Goal: Task Accomplishment & Management: Manage account settings

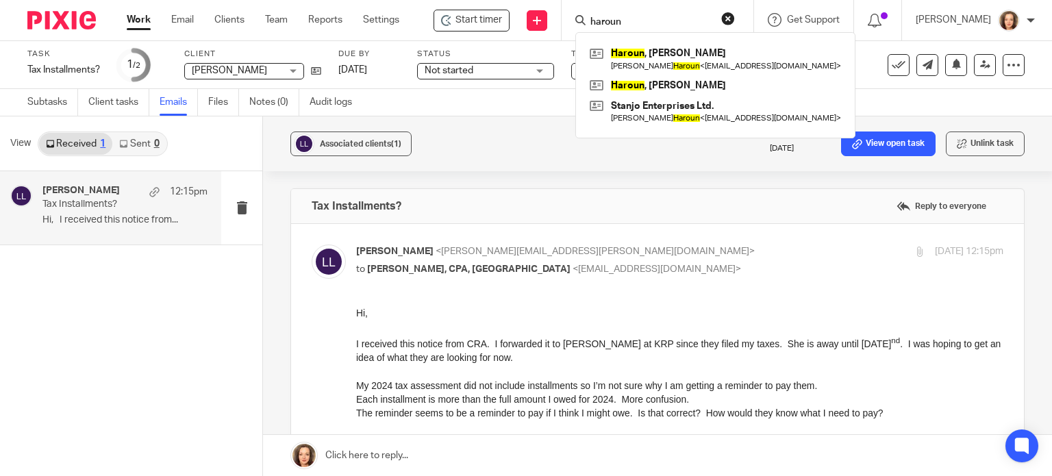
scroll to position [137, 0]
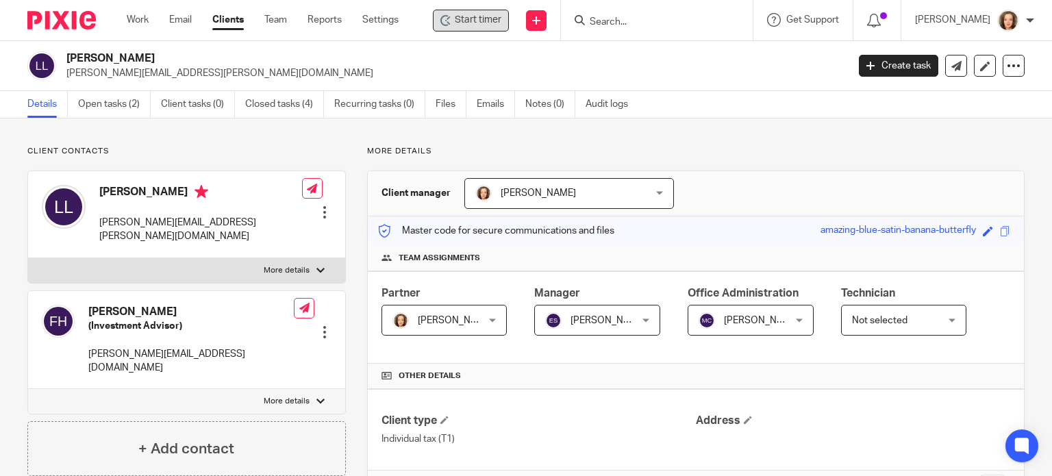
click at [479, 21] on span "Start timer" at bounding box center [478, 20] width 47 height 14
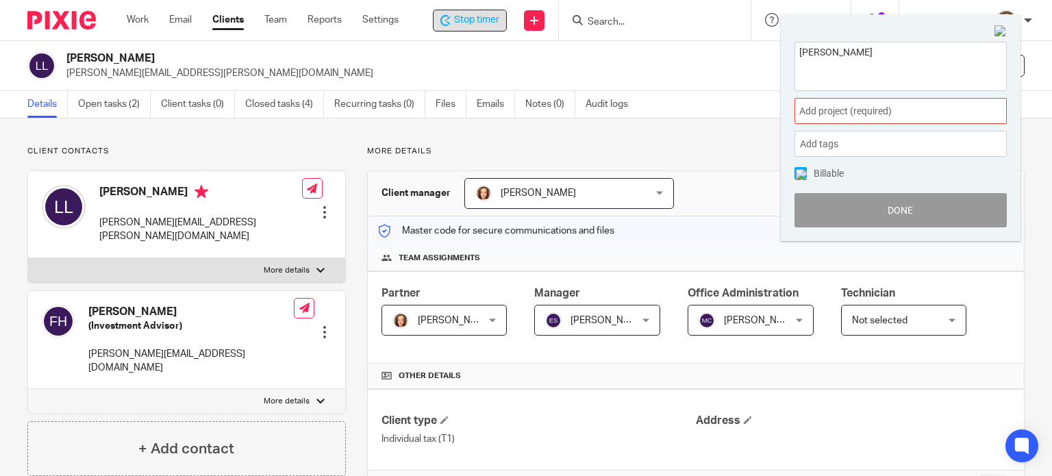
click at [1005, 34] on img at bounding box center [1000, 31] width 12 height 12
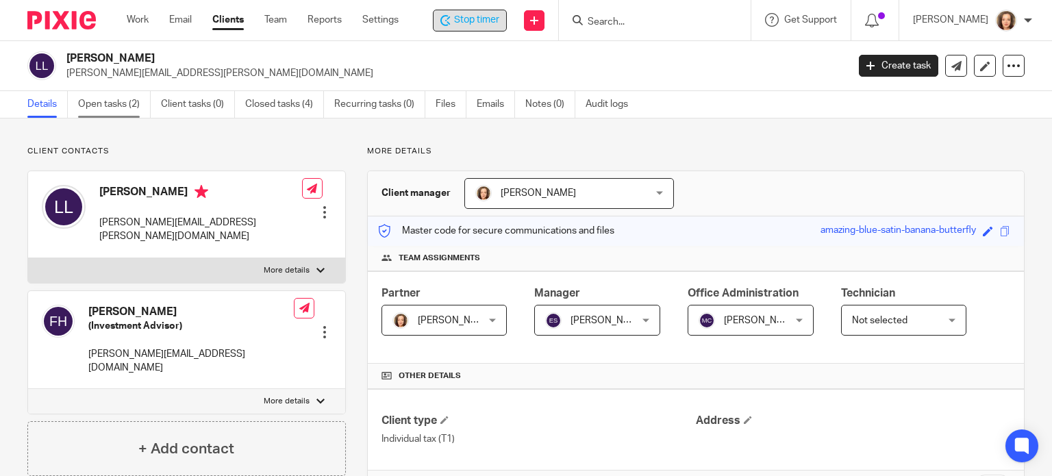
click at [112, 99] on link "Open tasks (2)" at bounding box center [114, 104] width 73 height 27
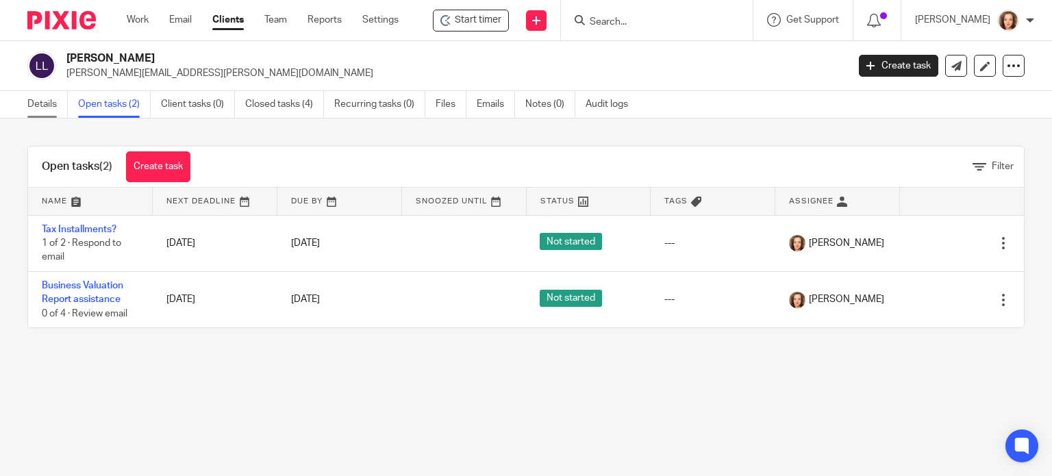
click at [52, 105] on link "Details" at bounding box center [47, 104] width 40 height 27
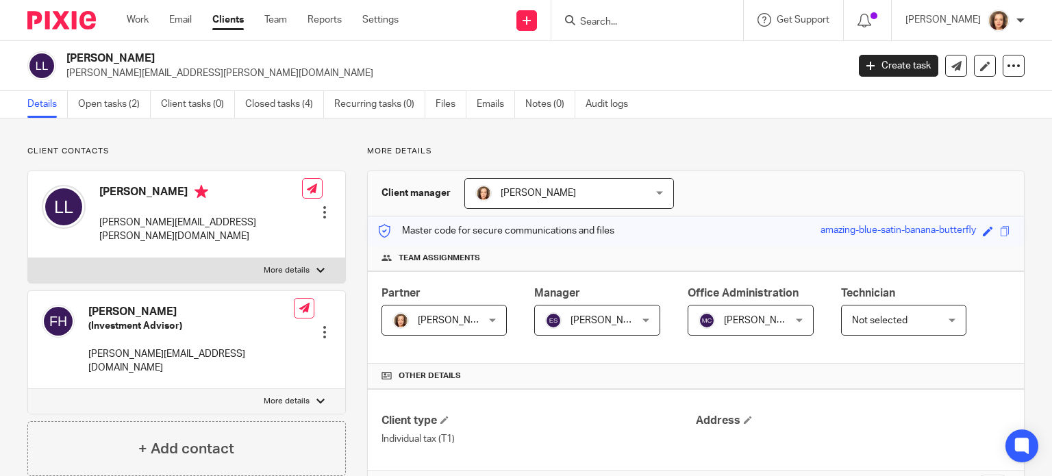
click at [750, 227] on div "Master code for secure communications and files amazing-blue-satin-banana-butte…" at bounding box center [696, 230] width 656 height 29
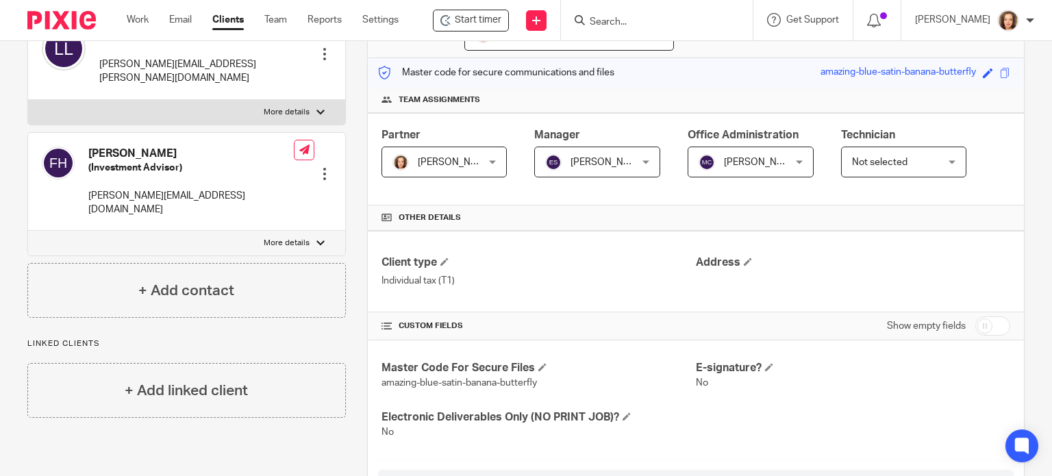
scroll to position [137, 0]
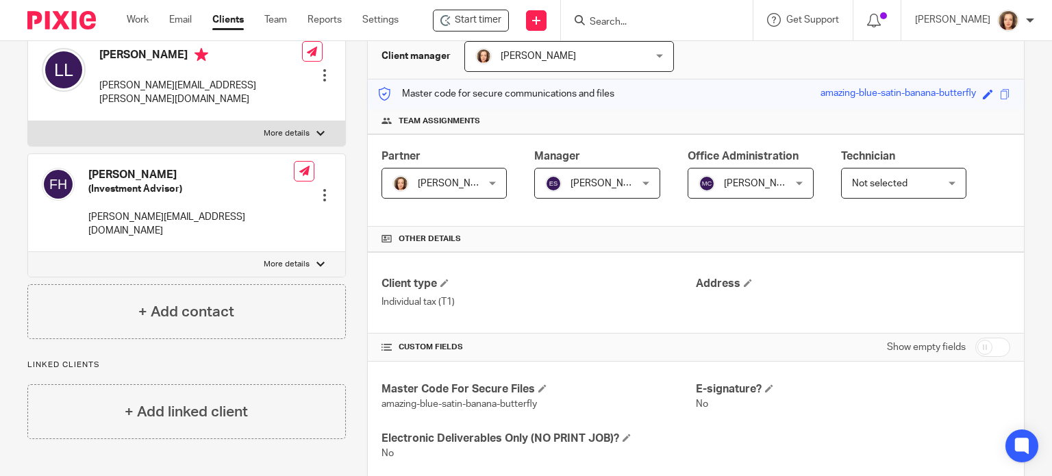
click at [981, 350] on input "checkbox" at bounding box center [992, 347] width 35 height 19
checkbox input "true"
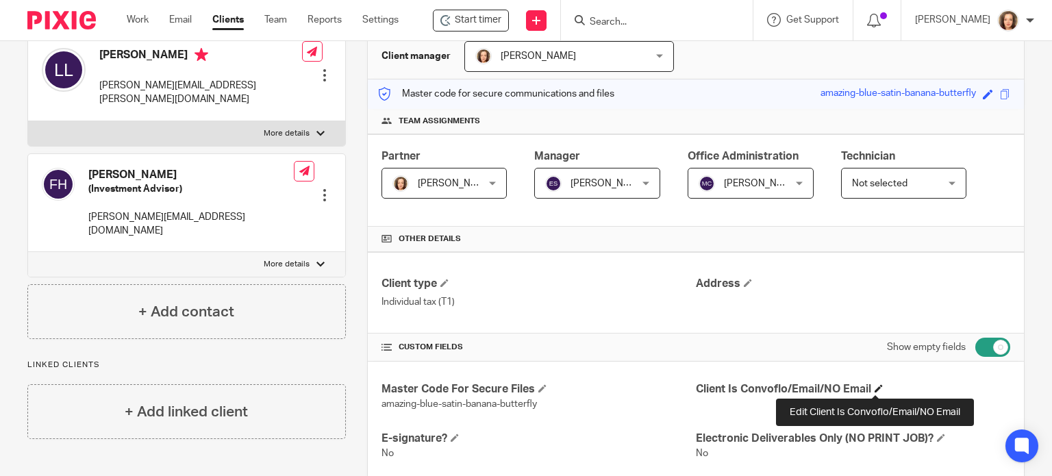
click at [874, 387] on span at bounding box center [878, 388] width 8 height 8
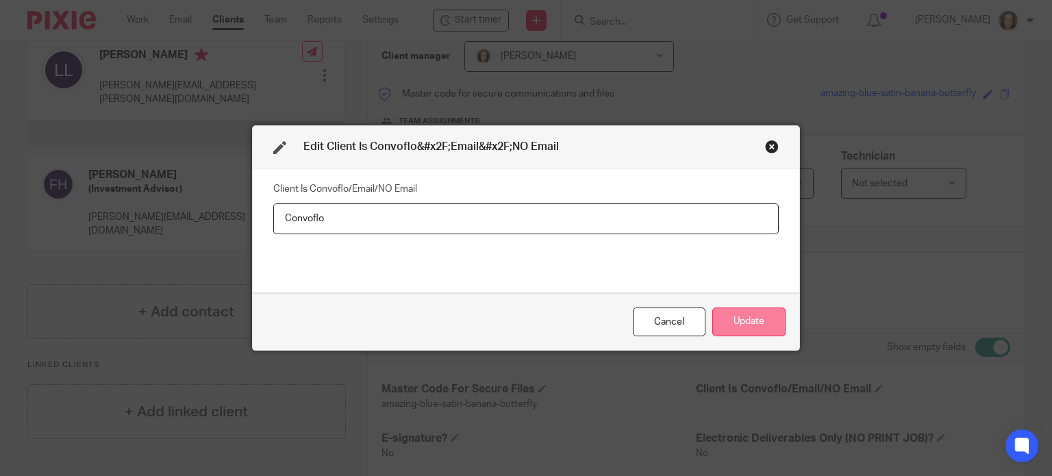
type input "Convoflo"
click at [740, 320] on button "Update" at bounding box center [748, 321] width 73 height 29
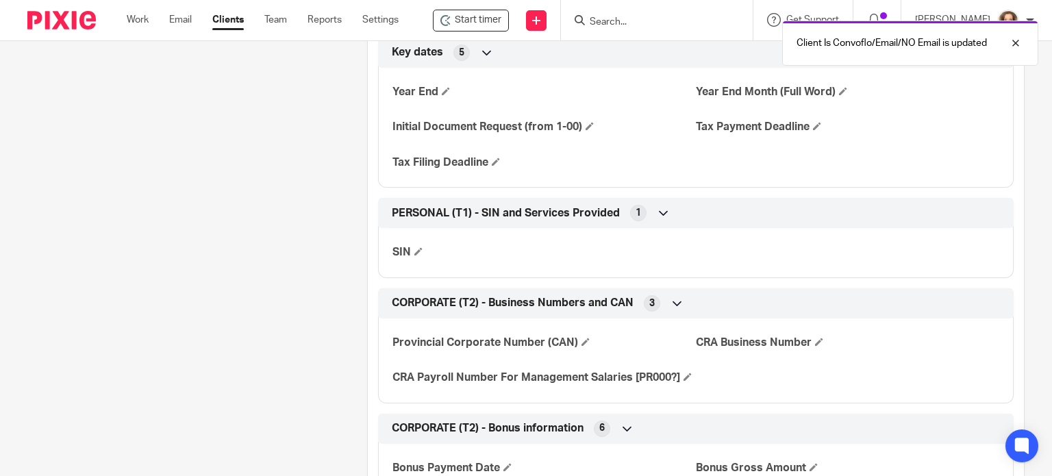
scroll to position [603, 0]
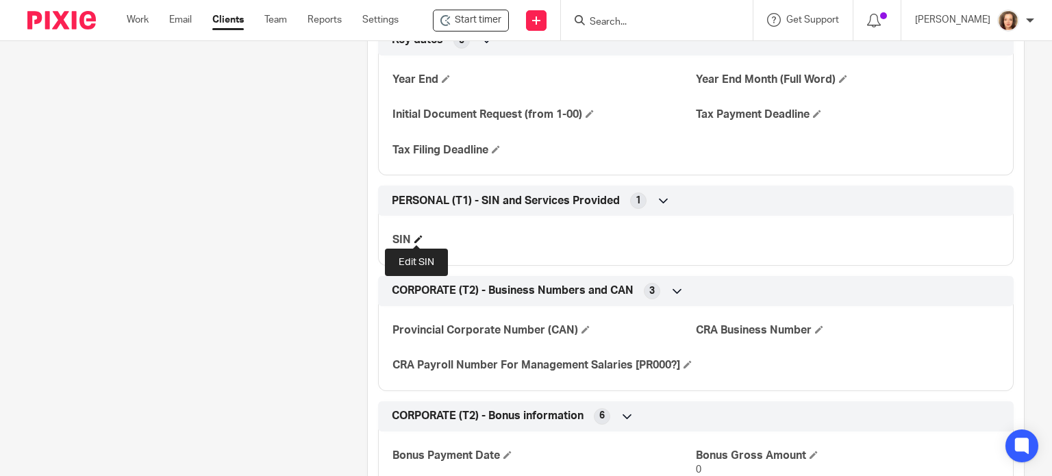
click at [416, 238] on span at bounding box center [418, 239] width 8 height 8
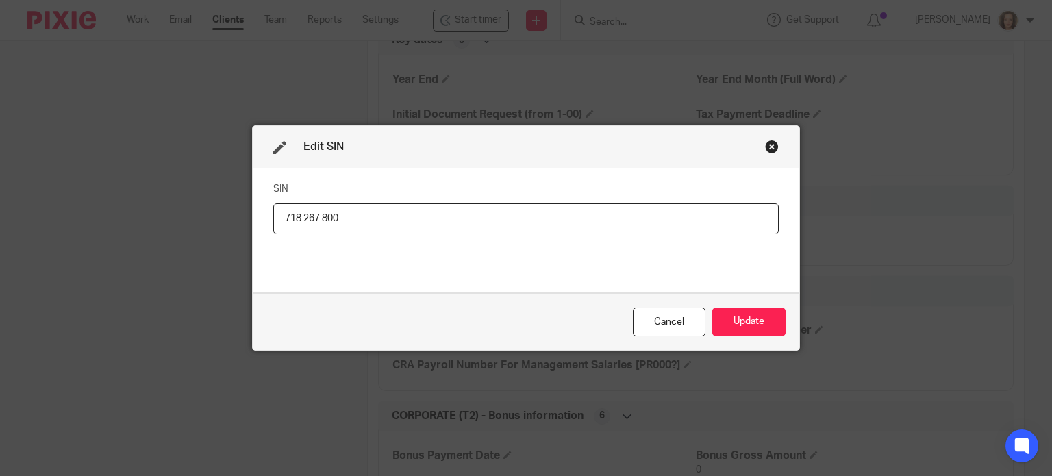
click at [316, 217] on input "718 267 800" at bounding box center [525, 218] width 505 height 31
type input "718267800"
click at [744, 317] on button "Update" at bounding box center [748, 321] width 73 height 29
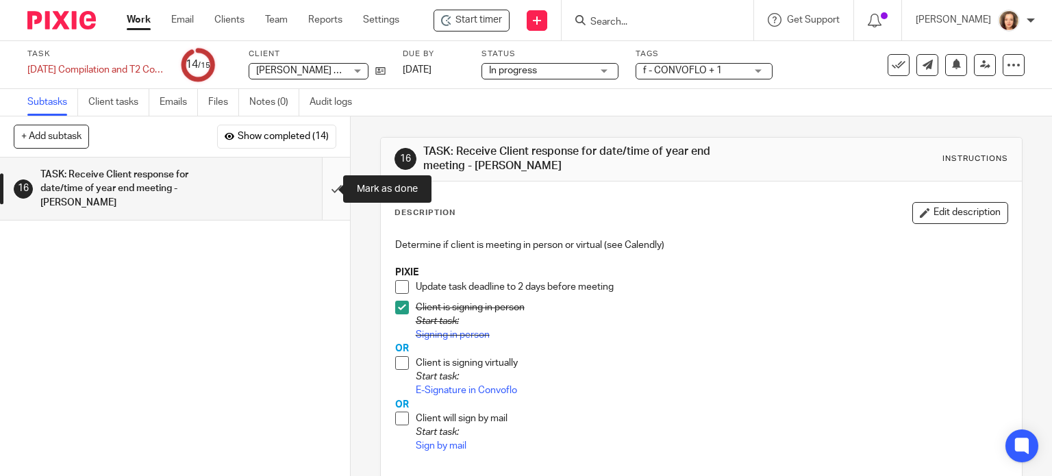
click at [317, 184] on input "submit" at bounding box center [175, 188] width 350 height 62
